Goal: Task Accomplishment & Management: Manage account settings

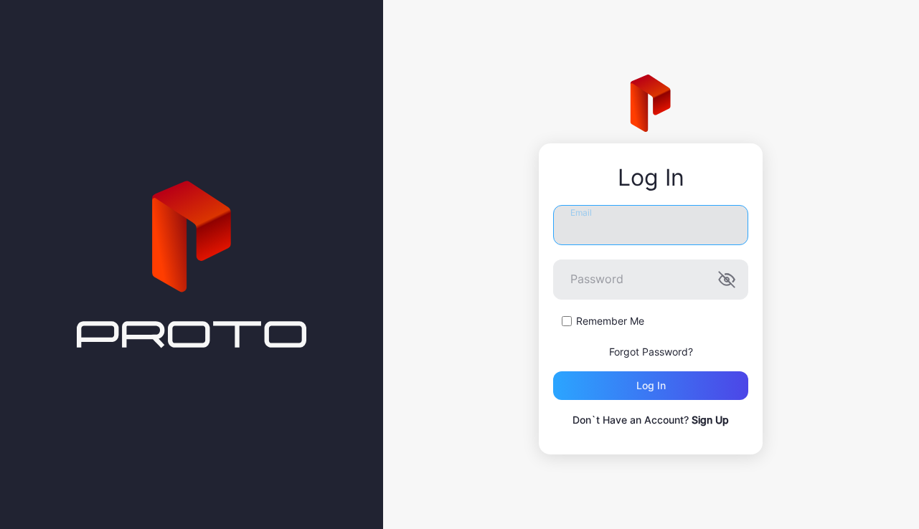
click at [607, 232] on input "Email" at bounding box center [650, 225] width 195 height 40
paste input "**********"
type input "**********"
click at [553, 371] on button "Log in" at bounding box center [650, 385] width 195 height 29
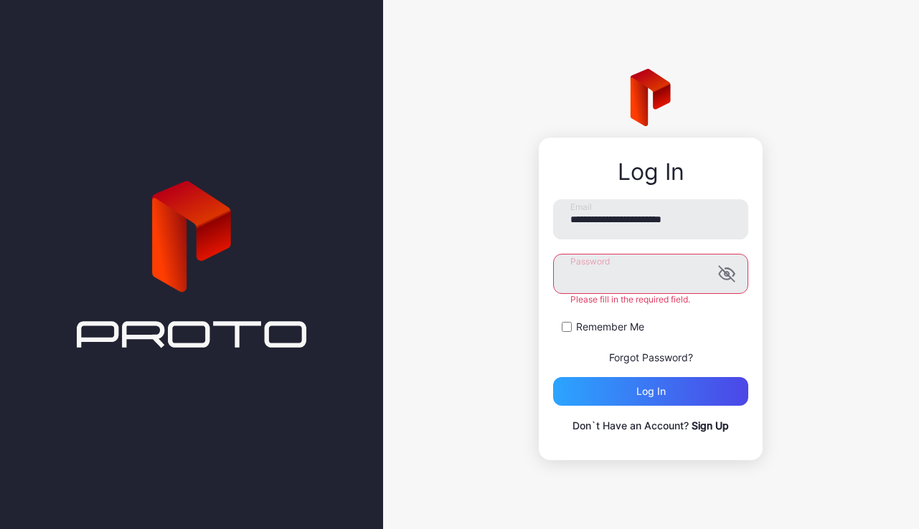
click at [553, 377] on button "Log in" at bounding box center [650, 391] width 195 height 29
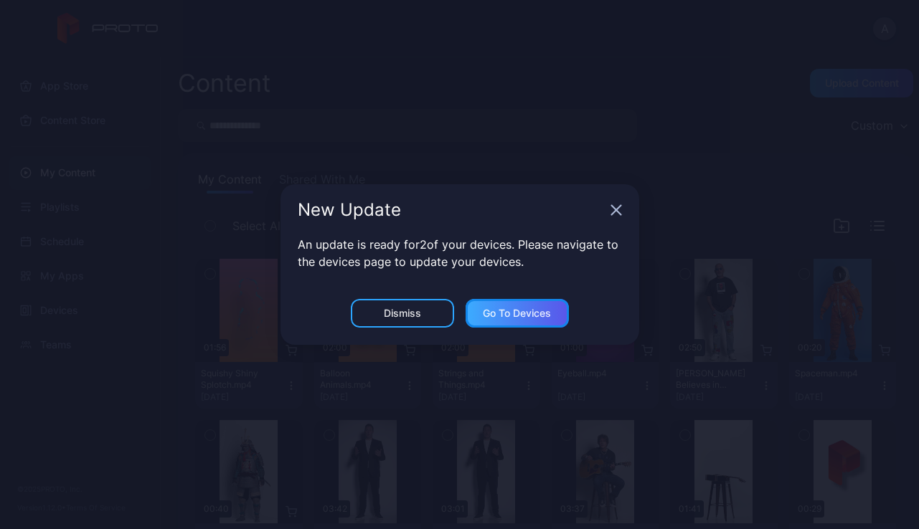
click at [510, 312] on div "Go to devices" at bounding box center [517, 313] width 68 height 11
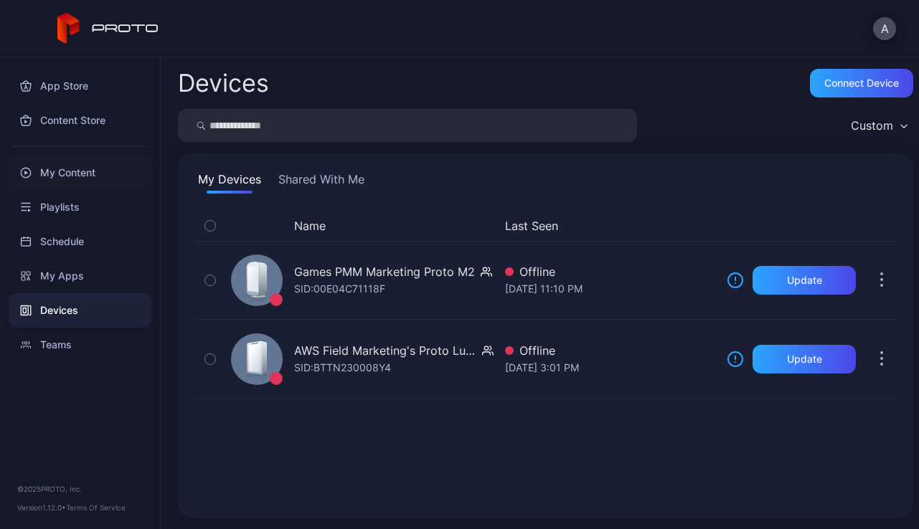
click at [74, 178] on div "My Content" at bounding box center [80, 173] width 143 height 34
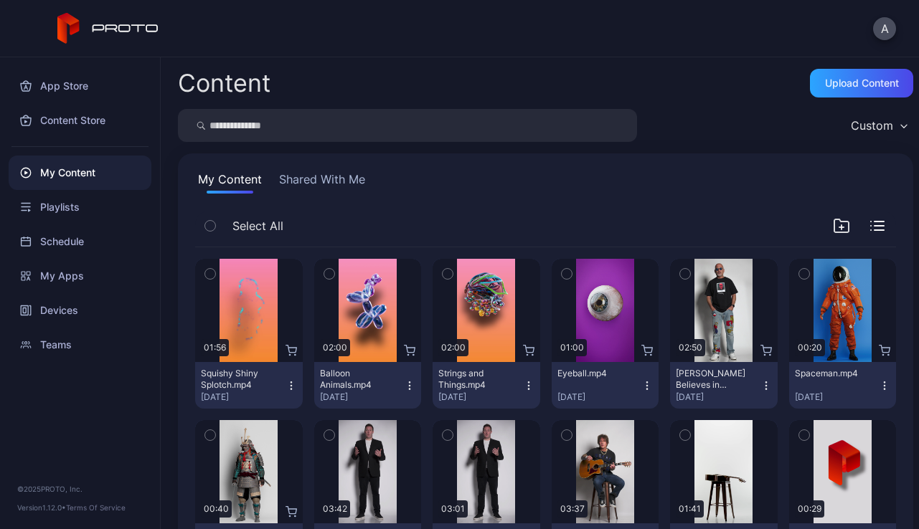
click at [349, 181] on button "Shared With Me" at bounding box center [322, 182] width 92 height 23
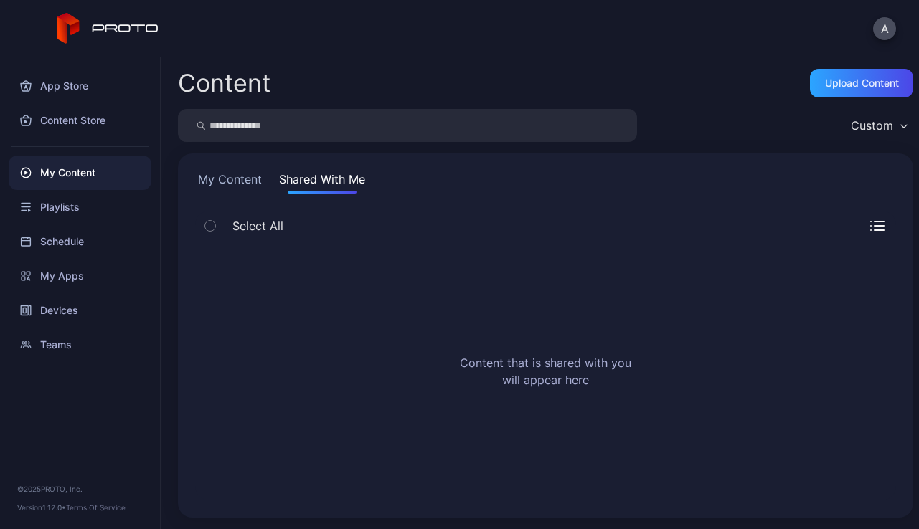
click at [245, 174] on button "My Content" at bounding box center [230, 182] width 70 height 23
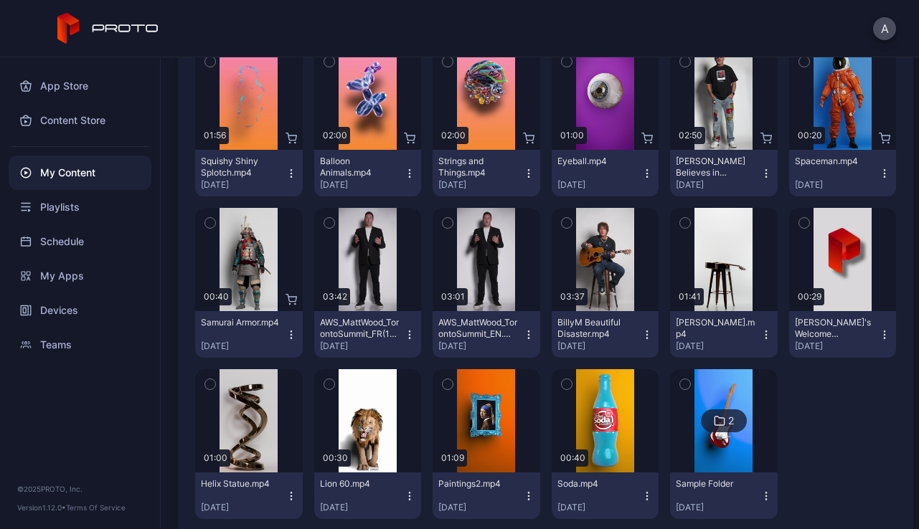
scroll to position [219, 0]
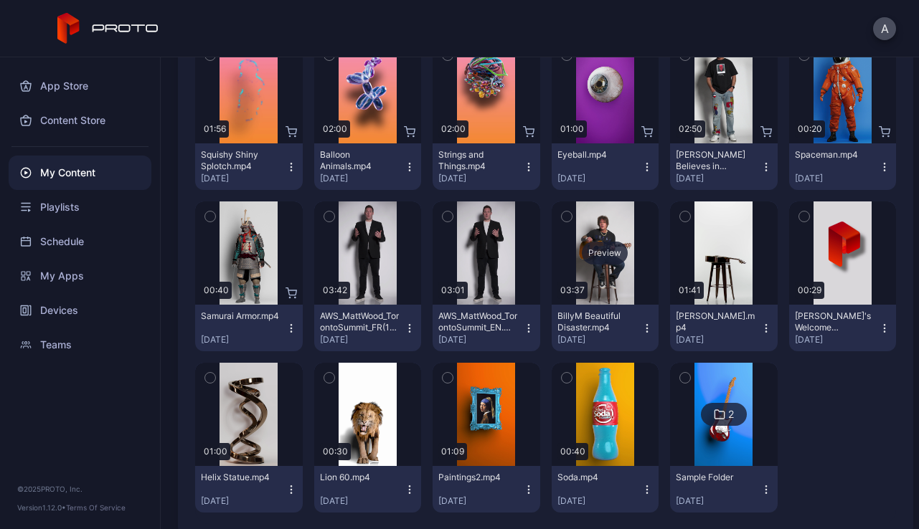
click at [602, 278] on div "Preview" at bounding box center [606, 253] width 108 height 103
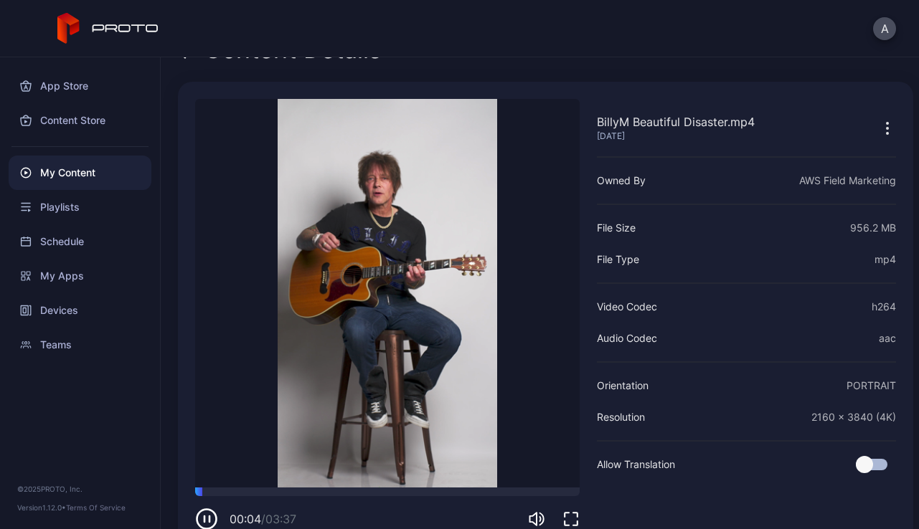
scroll to position [32, 0]
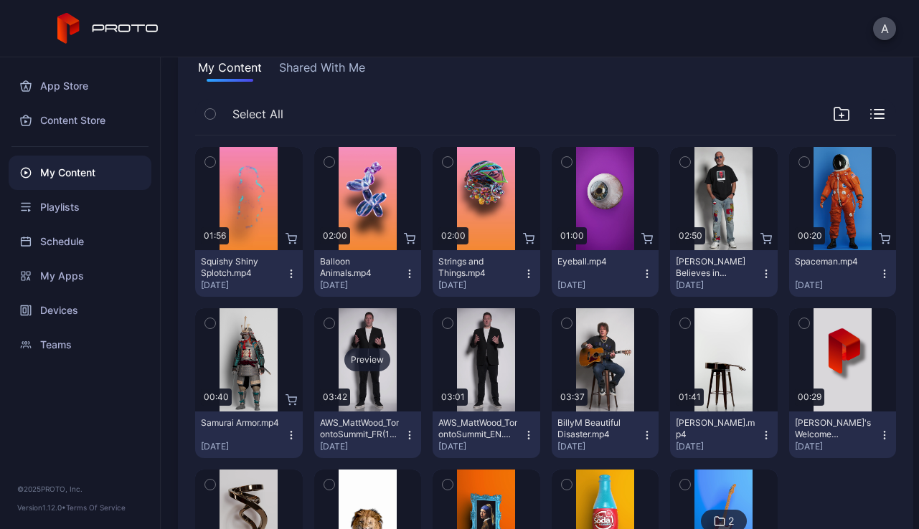
scroll to position [69, 0]
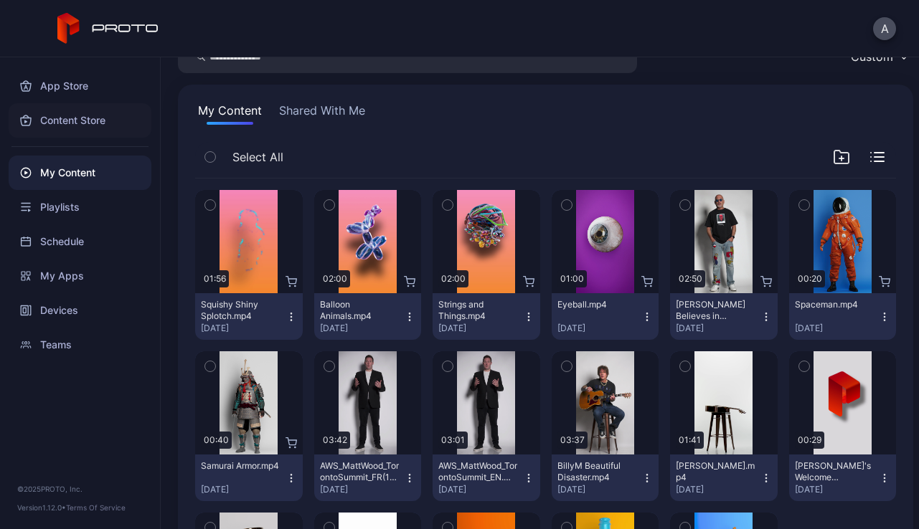
click at [72, 122] on div "Content Store" at bounding box center [80, 120] width 143 height 34
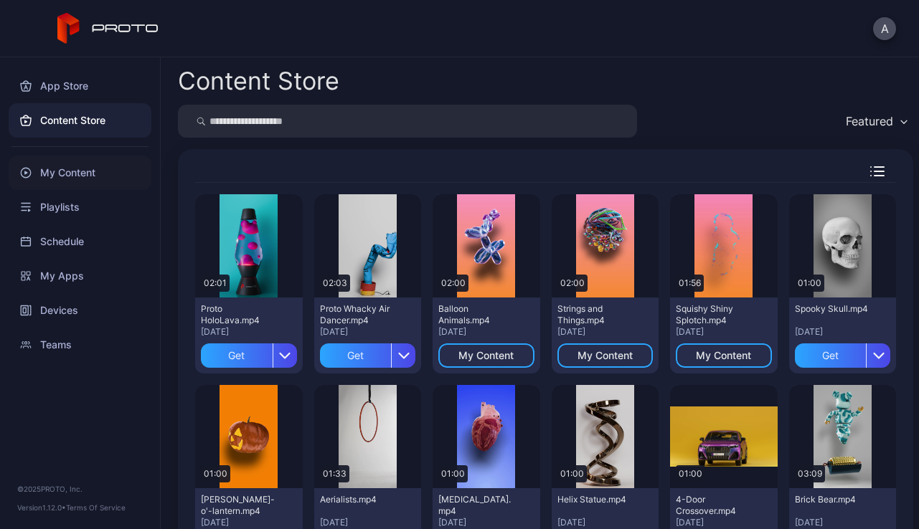
click at [62, 169] on div "My Content" at bounding box center [80, 173] width 143 height 34
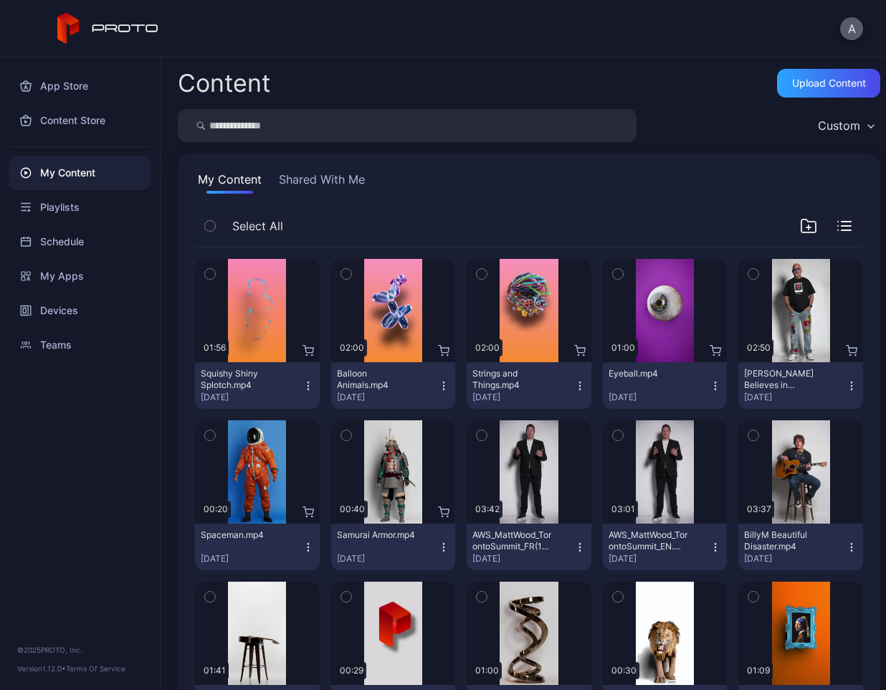
click at [846, 27] on button "A" at bounding box center [852, 28] width 23 height 23
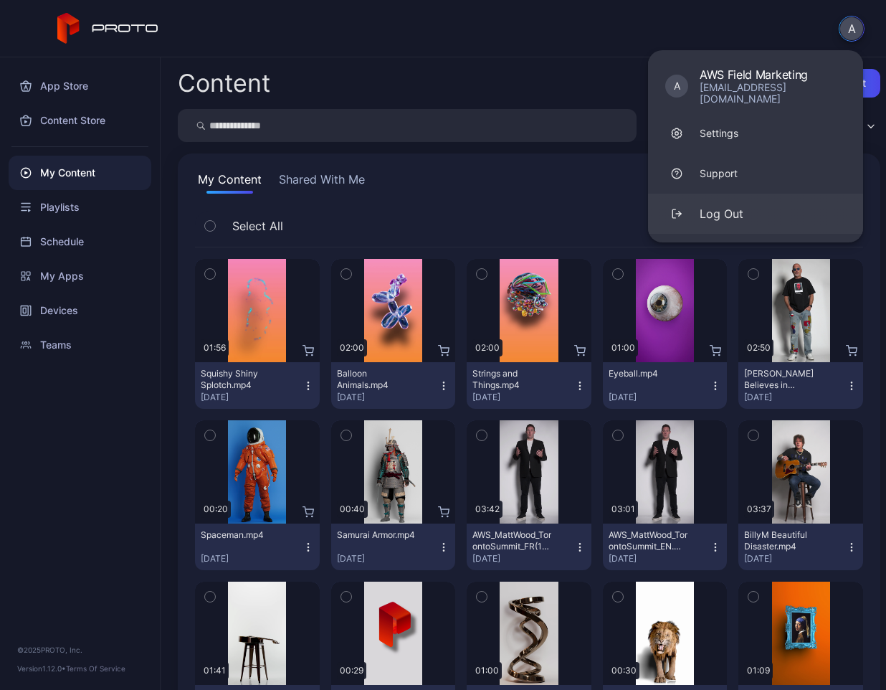
click at [714, 205] on div "Log Out" at bounding box center [722, 213] width 44 height 17
click at [726, 205] on div "Log Out" at bounding box center [722, 213] width 44 height 17
